Goal: Information Seeking & Learning: Learn about a topic

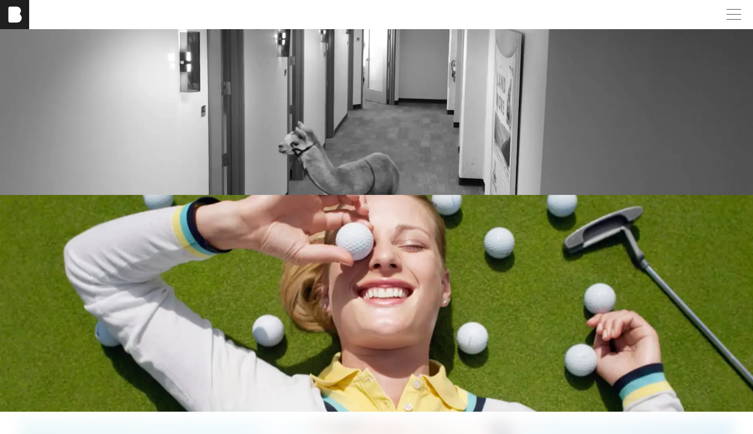
scroll to position [1632, 0]
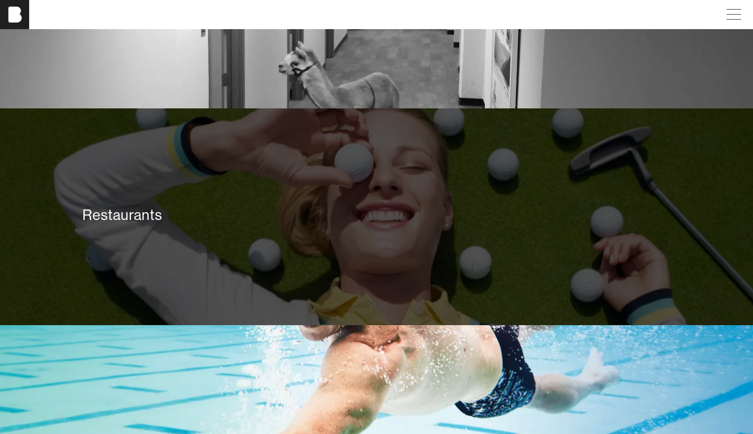
click at [316, 216] on div "Restaurants" at bounding box center [376, 215] width 588 height 18
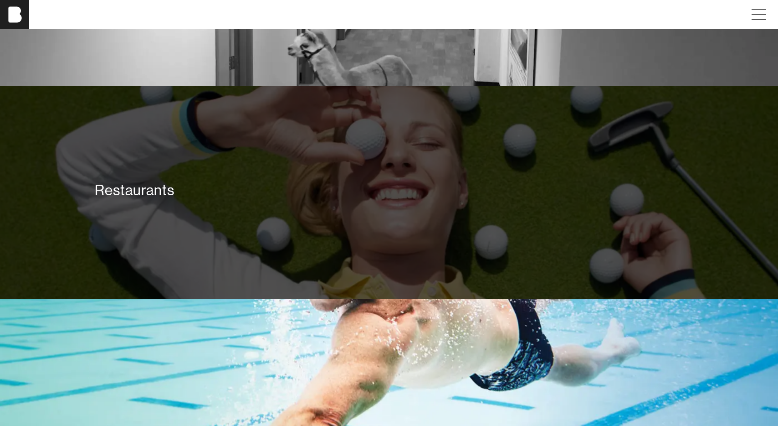
scroll to position [1650, 0]
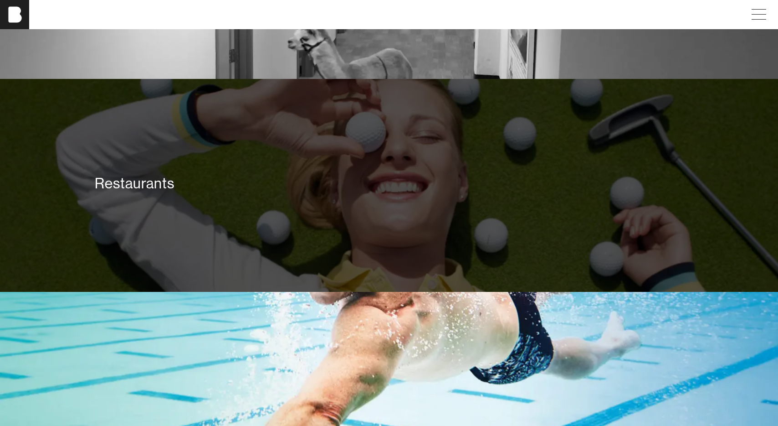
click at [301, 182] on div "Restaurants" at bounding box center [389, 183] width 588 height 18
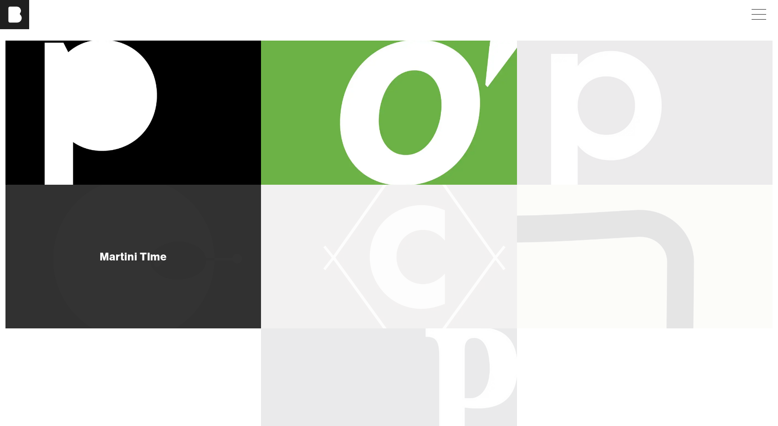
scroll to position [164, 0]
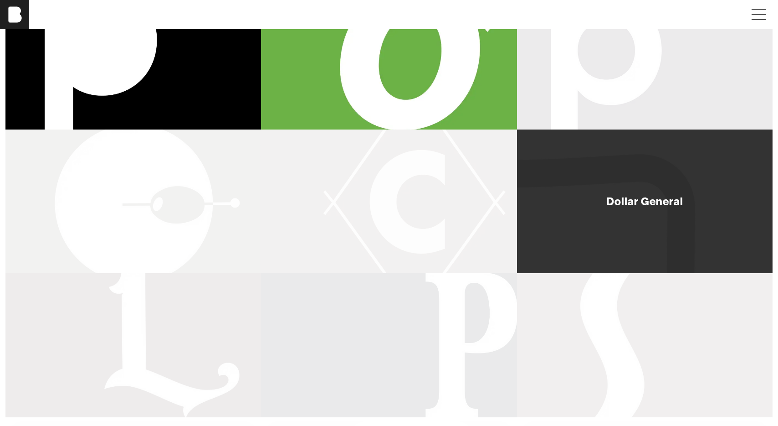
click at [639, 198] on div "Dollar General" at bounding box center [644, 200] width 77 height 11
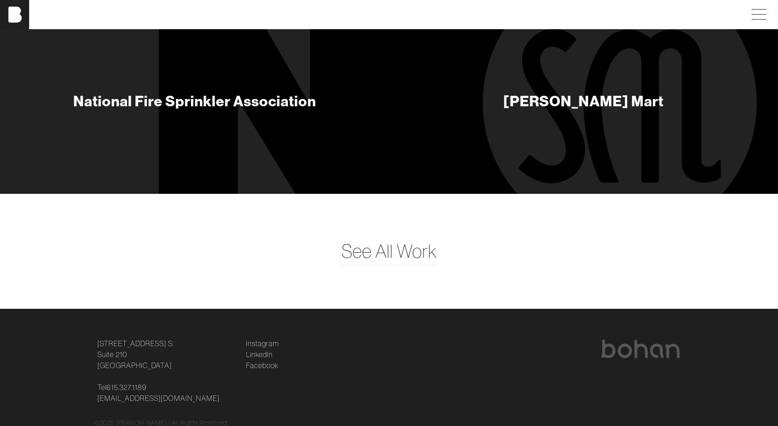
scroll to position [3491, 0]
